Goal: Find specific page/section: Locate a particular part of the current website

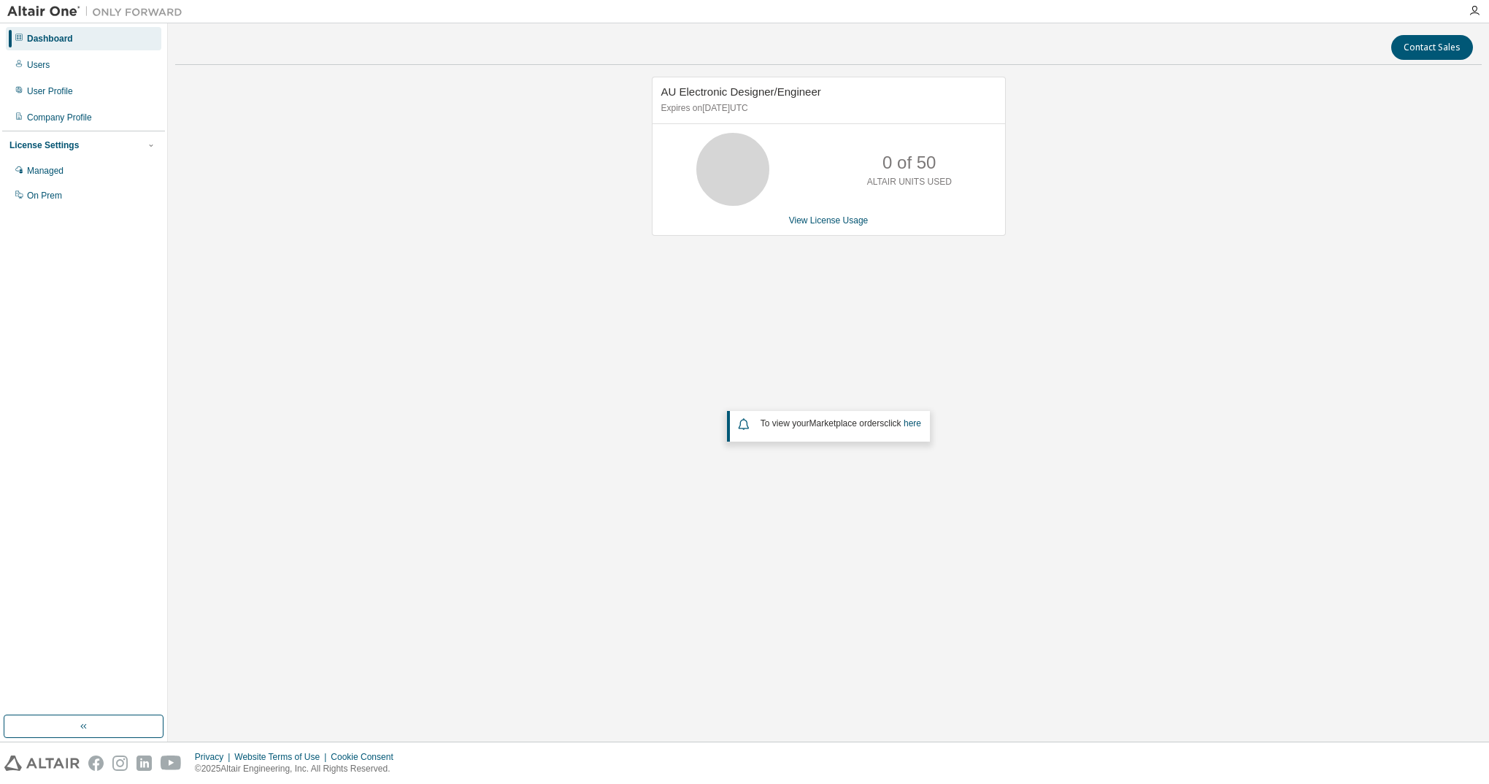
click at [253, 82] on div "AU Electronic Designer/Engineer Expires on [DATE] UTC 0 of 50 ALTAIR UNITS USED…" at bounding box center [828, 332] width 1307 height 510
